Goal: Transaction & Acquisition: Purchase product/service

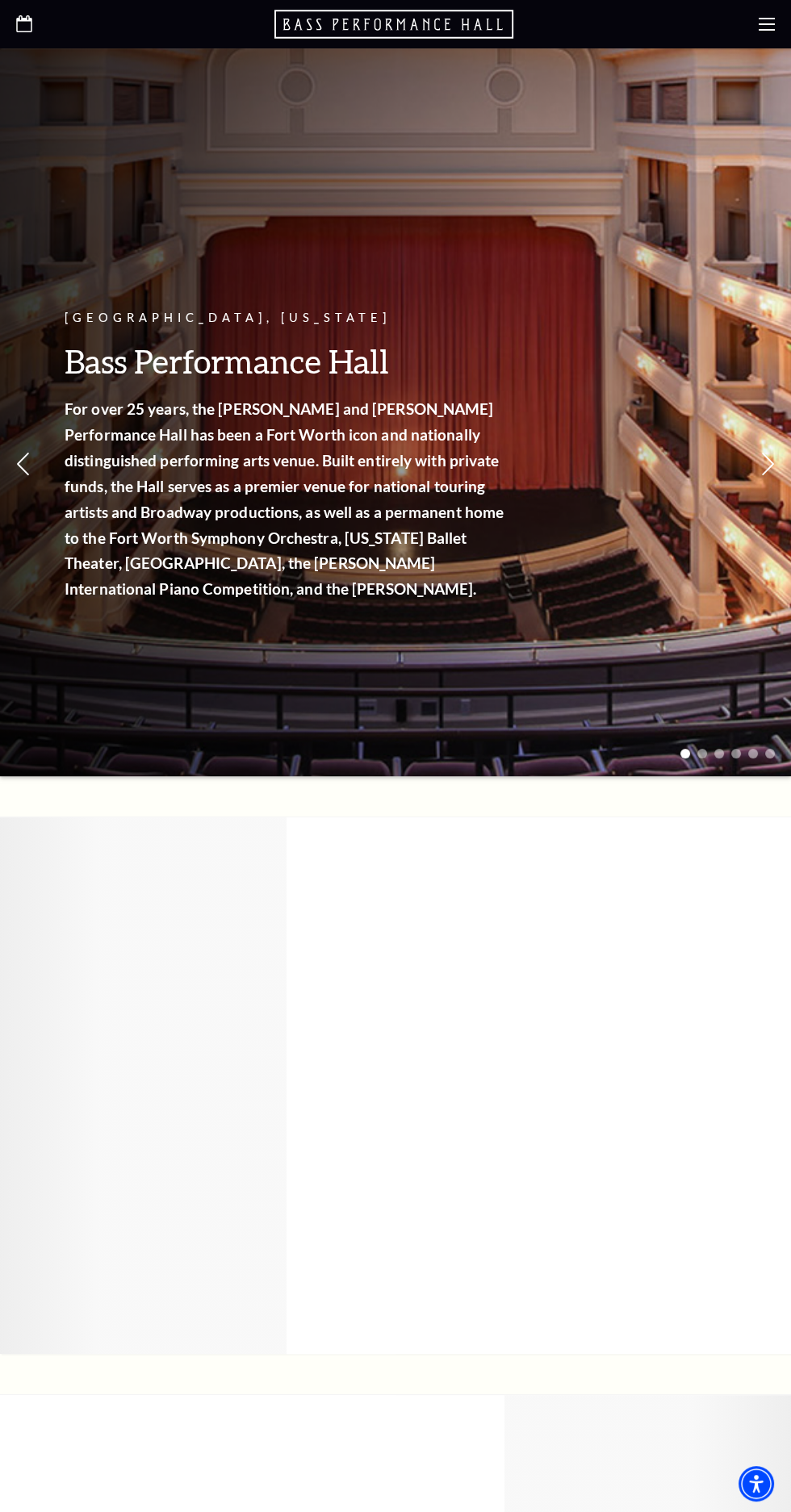
click at [740, 52] on div "Fort Worth, Texas Bass Performance Hall For over 25 years, the Nancy Lee and Pe…" at bounding box center [395, 411] width 791 height 727
click at [766, 24] on use at bounding box center [767, 24] width 16 height 13
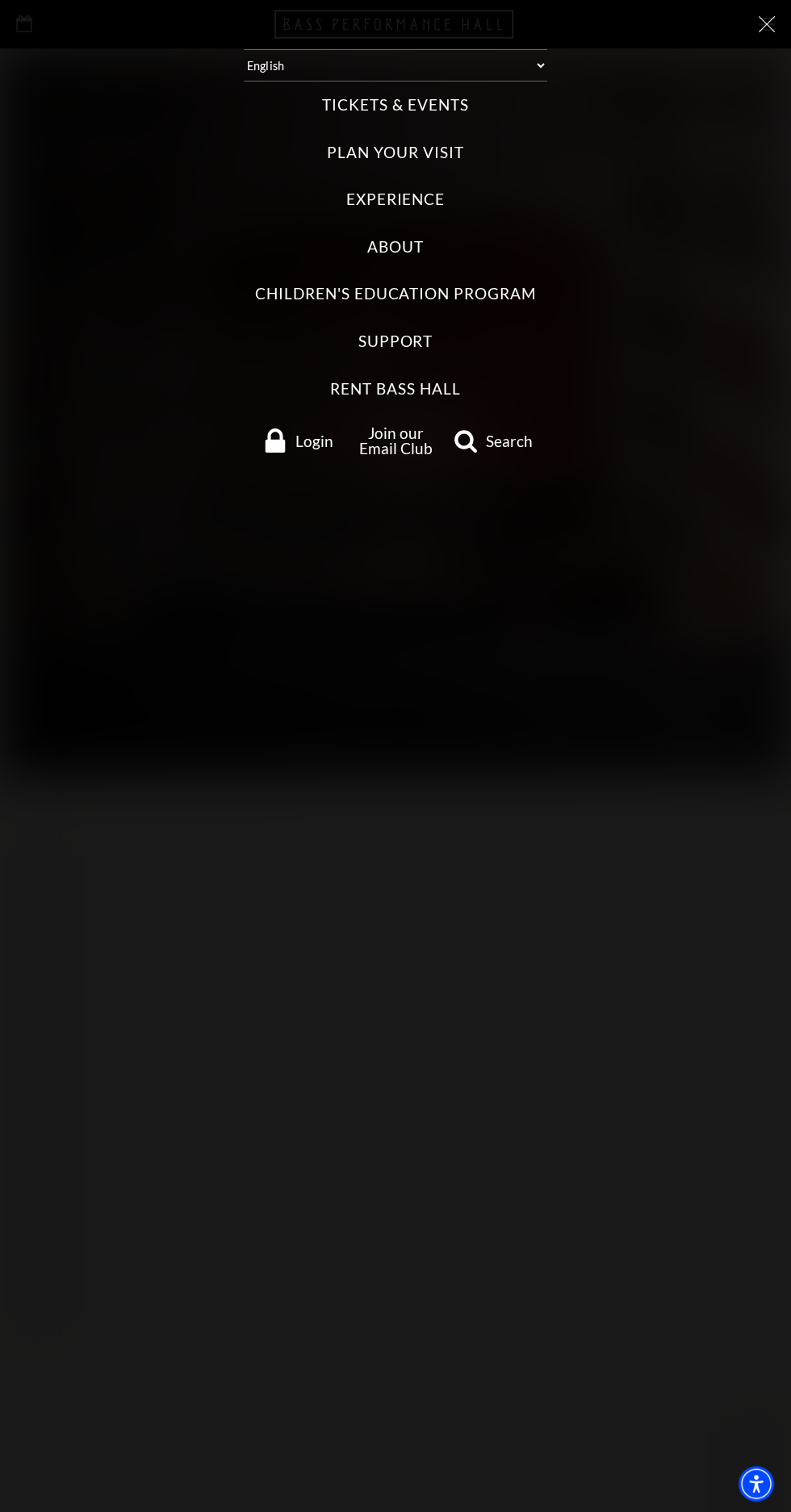
click at [442, 109] on label "Tickets & Events" at bounding box center [394, 105] width 146 height 22
click at [0, 0] on Events "Tickets & Events" at bounding box center [0, 0] width 0 height 0
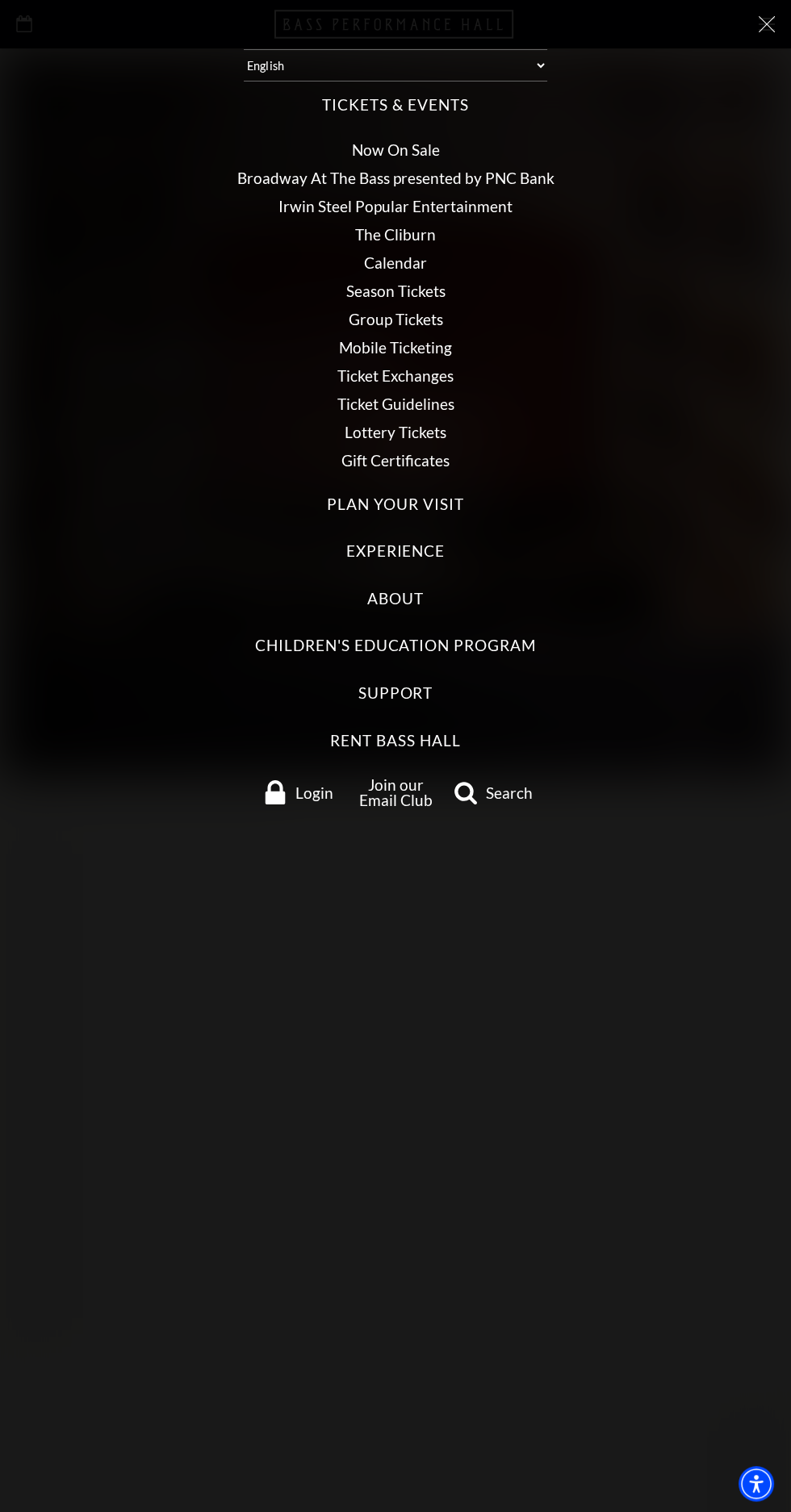
click at [418, 144] on link "Now On Sale" at bounding box center [396, 149] width 88 height 19
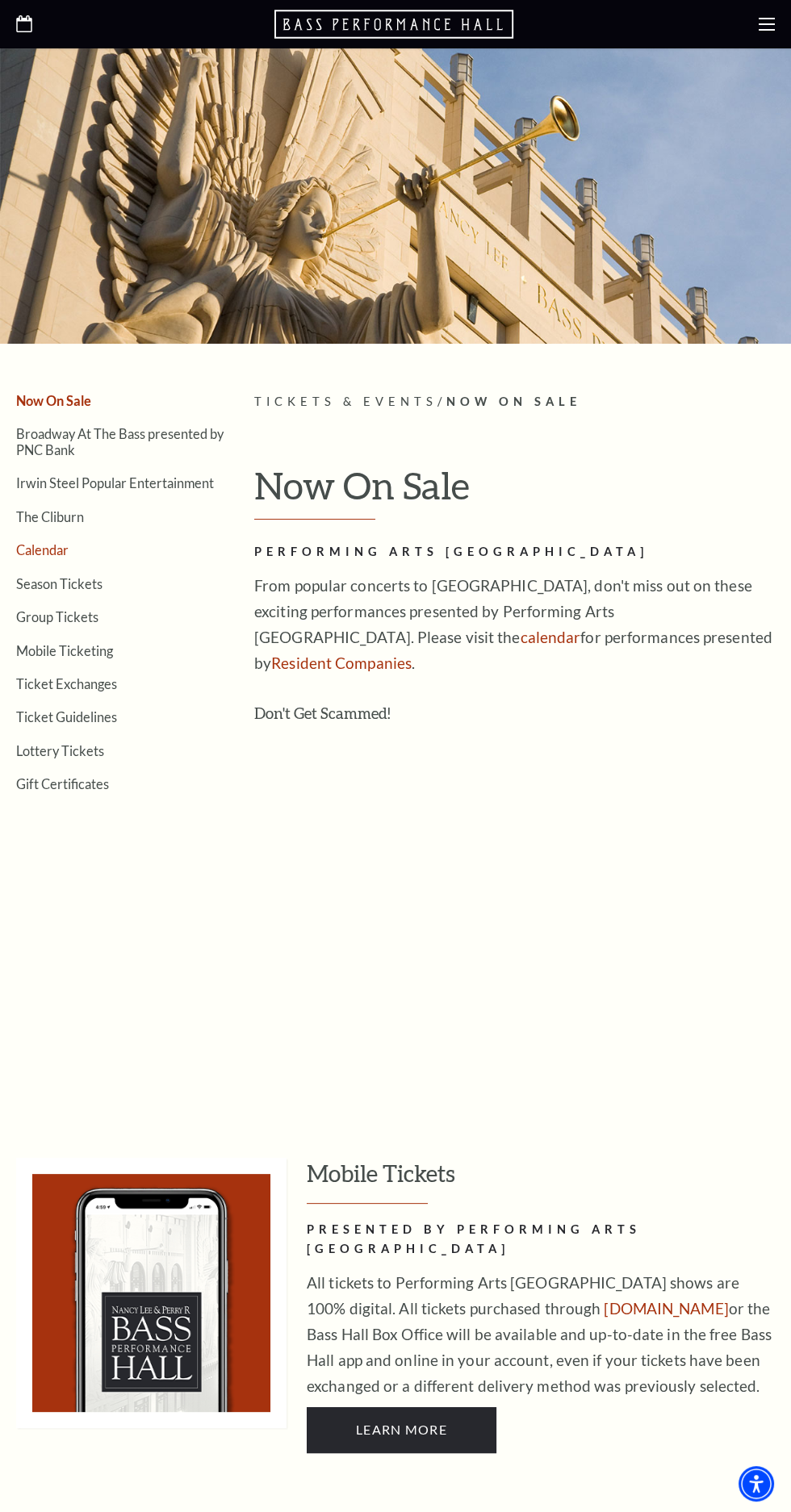
click at [67, 552] on link "Calendar" at bounding box center [42, 550] width 52 height 15
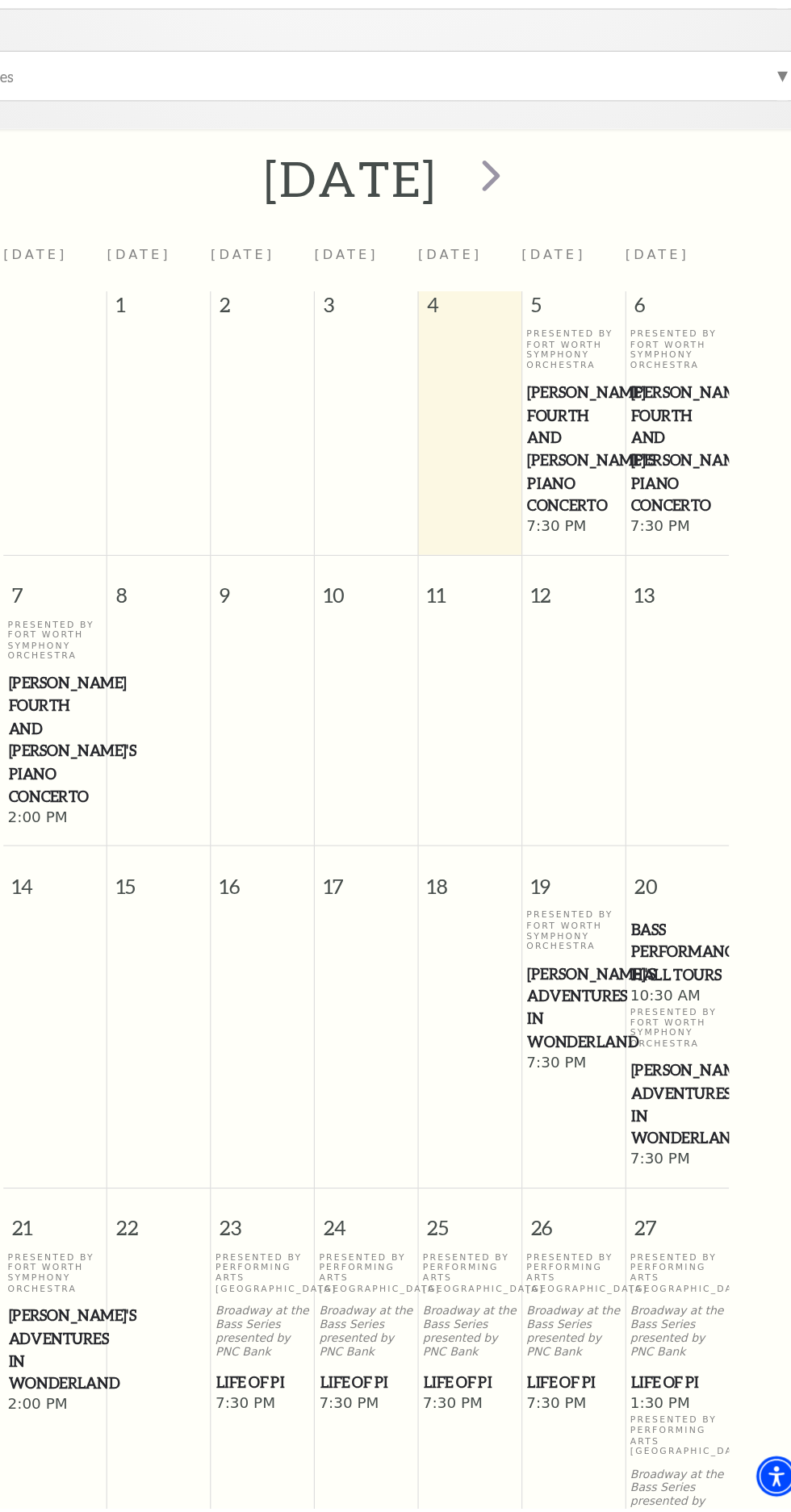
scroll to position [235, 0]
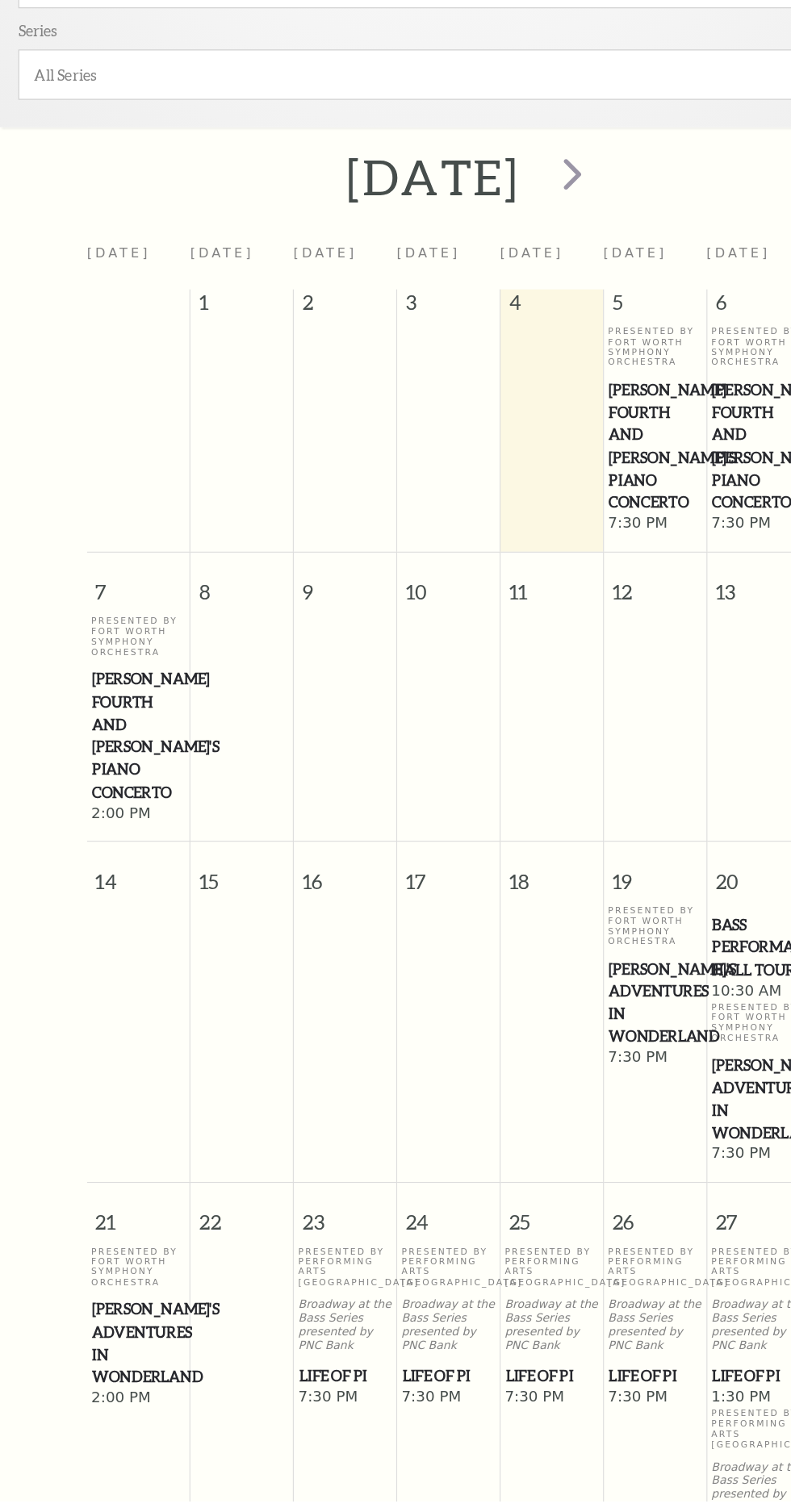
click at [110, 1333] on span "[PERSON_NAME]'s Adventures in Wonderland" at bounding box center [122, 1373] width 81 height 80
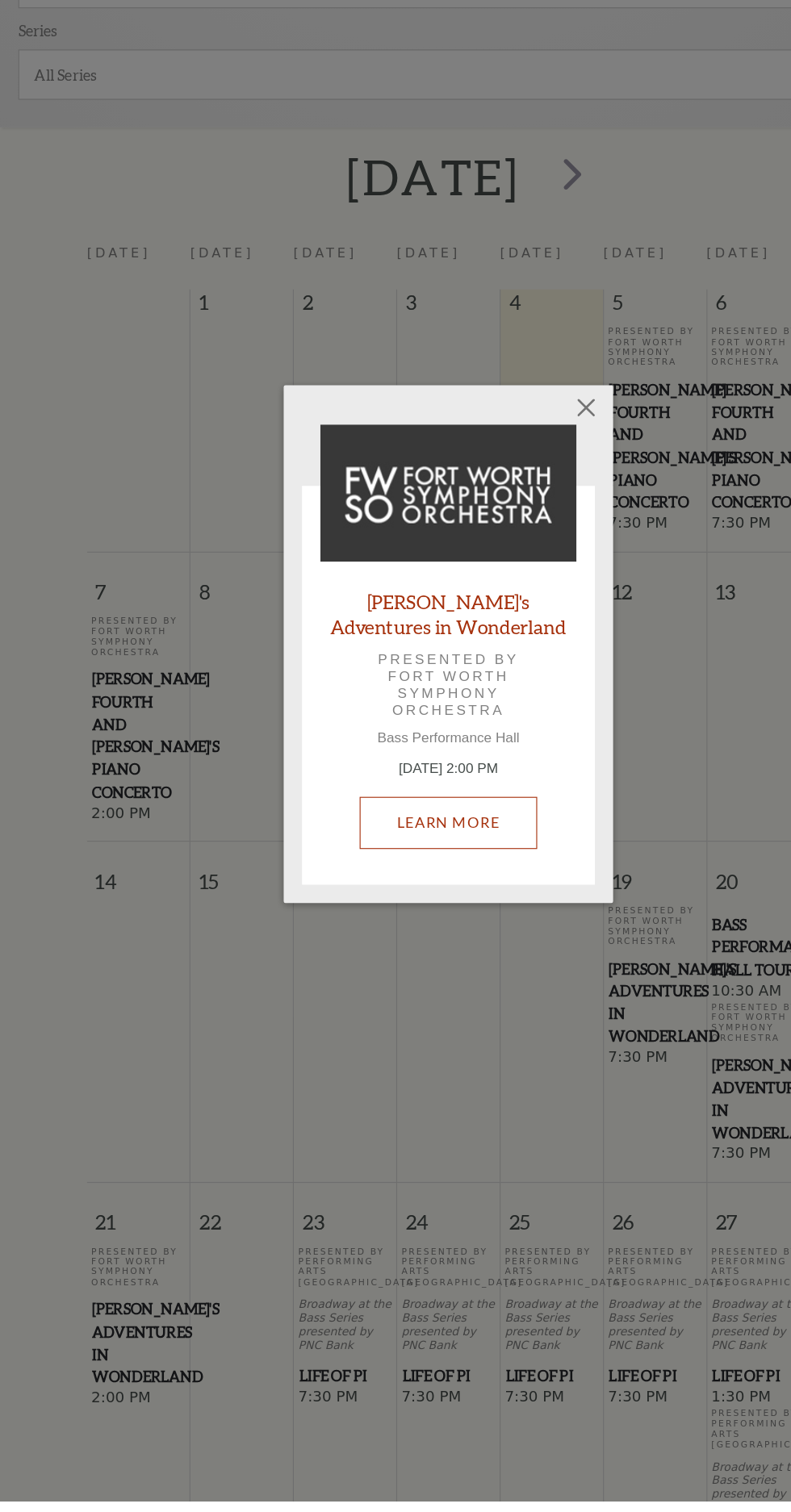
click at [424, 936] on link "Learn More" at bounding box center [395, 913] width 157 height 45
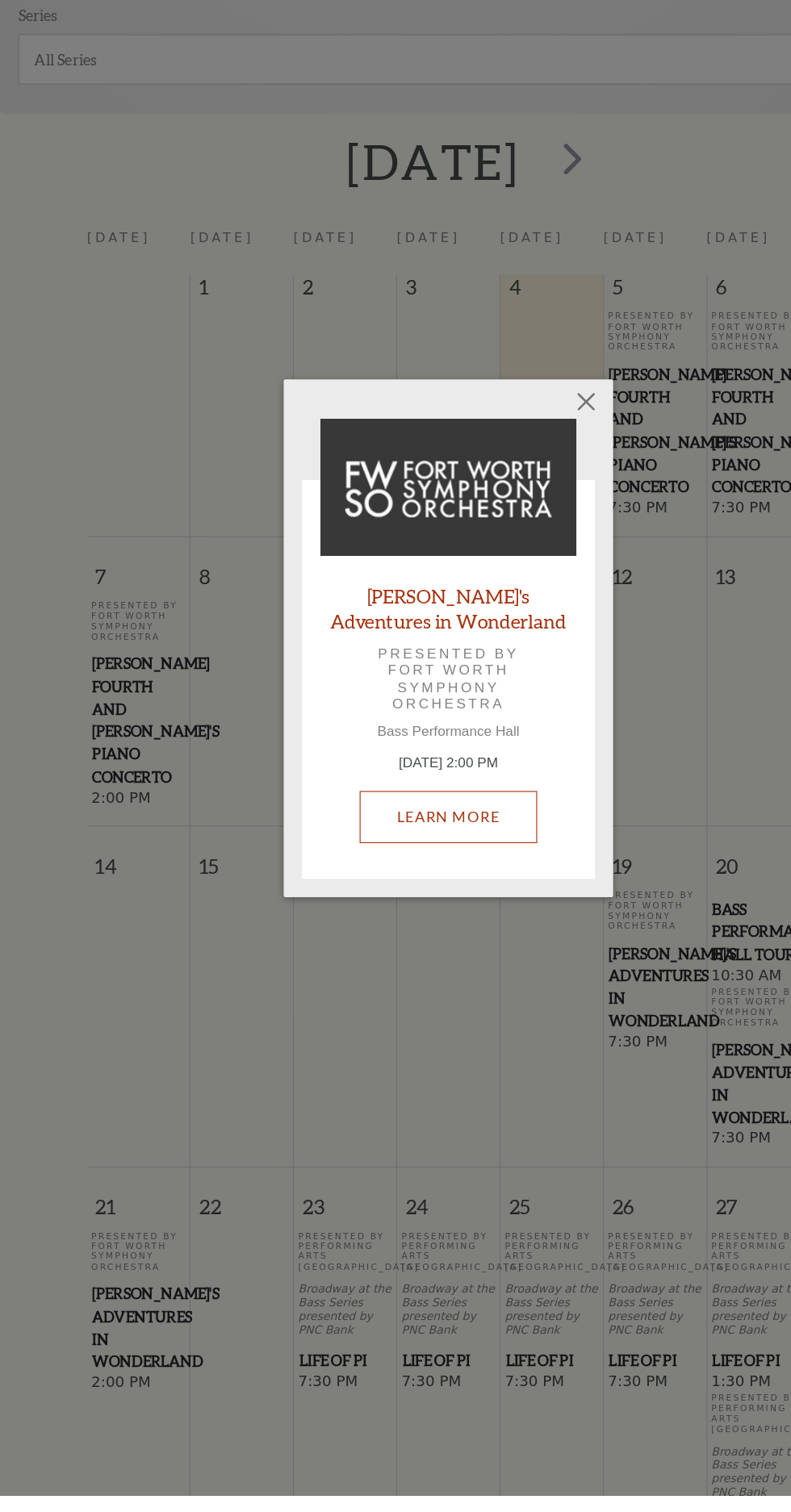
scroll to position [295, 0]
